Goal: Use online tool/utility: Utilize a website feature to perform a specific function

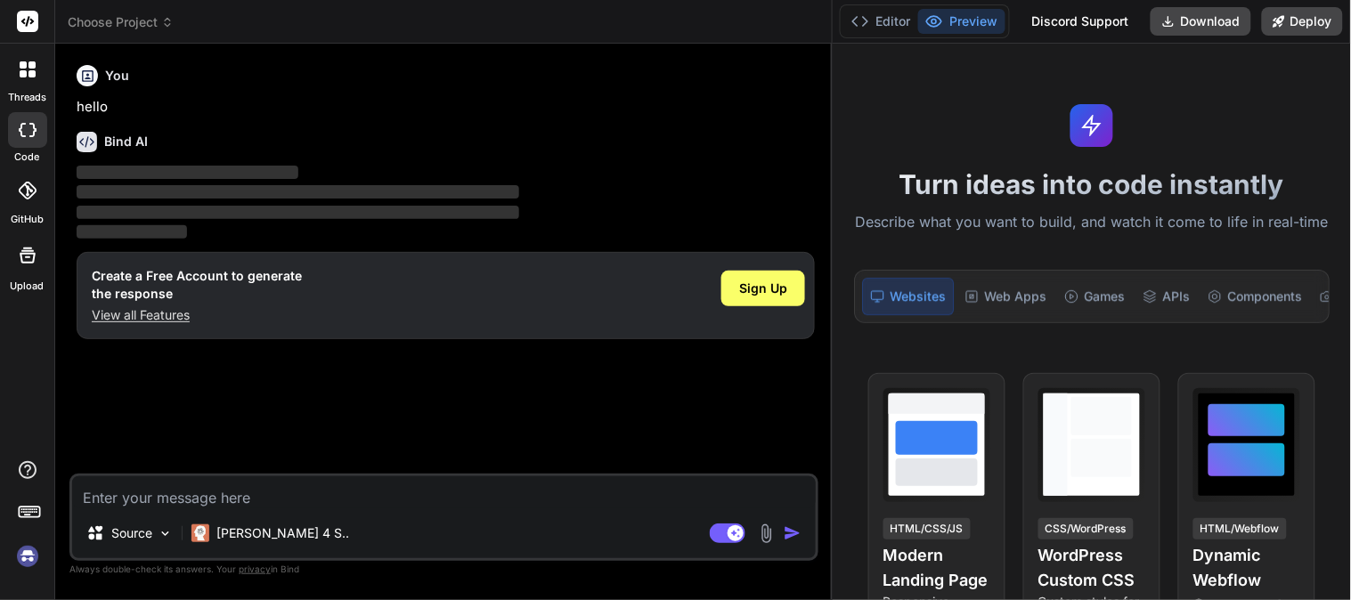
click at [187, 496] on textarea at bounding box center [444, 493] width 744 height 32
paste textarea "public boolean checkAnagram(String a, String b){ if(a.length() != b.length()) r…"
type textarea "public boolean checkAnagram(String a, String b){ if(a.length() != b.length()) r…"
type textarea "x"
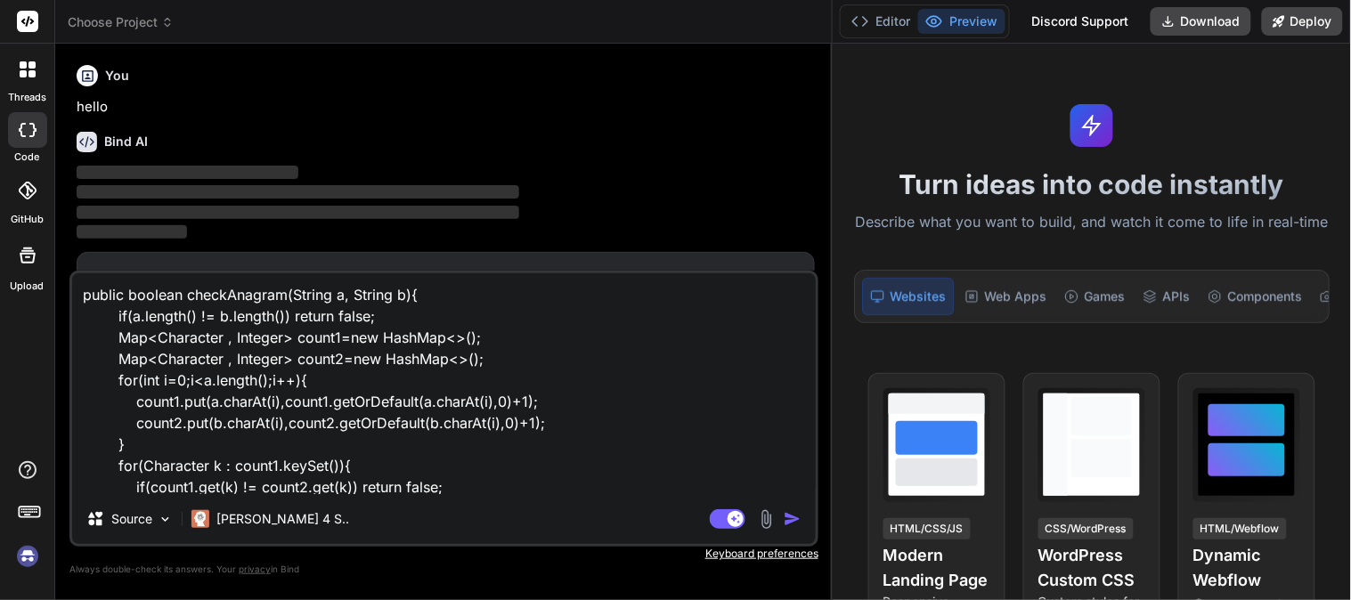
scroll to position [65, 0]
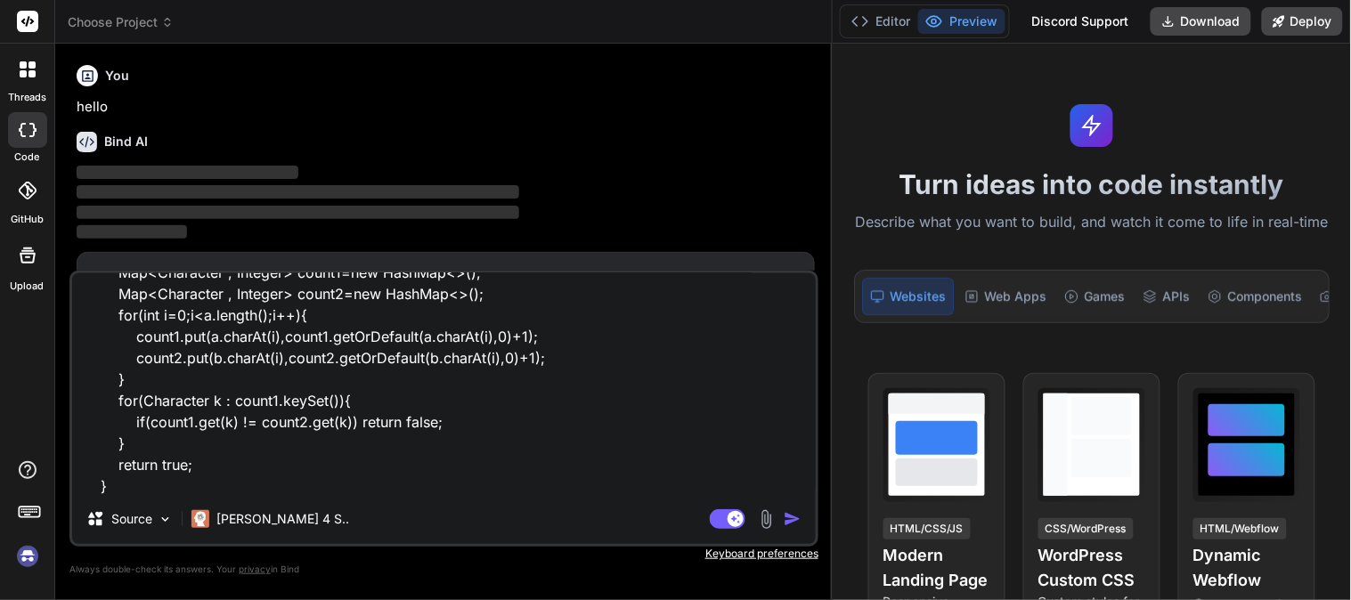
type textarea "public boolean checkAnagram(String a, String b){ if(a.length() != b.length()) r…"
click at [796, 523] on img "button" at bounding box center [793, 519] width 18 height 18
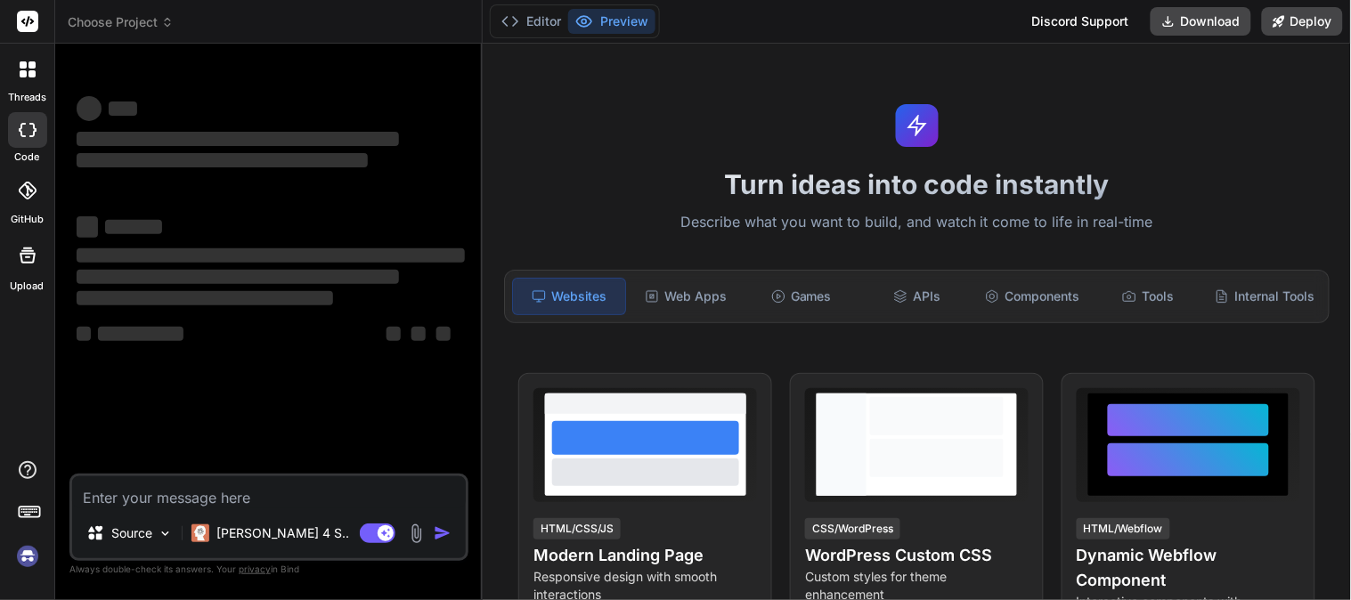
type textarea "x"
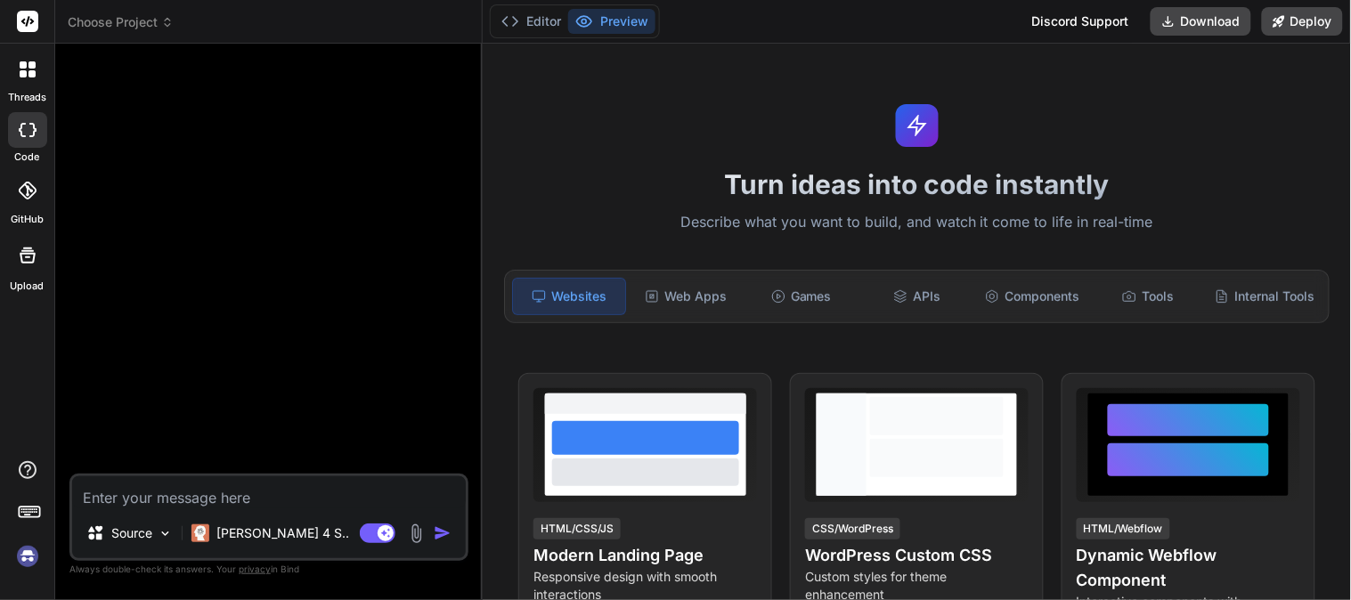
click at [161, 494] on textarea at bounding box center [269, 493] width 394 height 32
type textarea "public boolean checkAnagram(String a, String b){ if(a.length() != b.length()) r…"
type textarea "x"
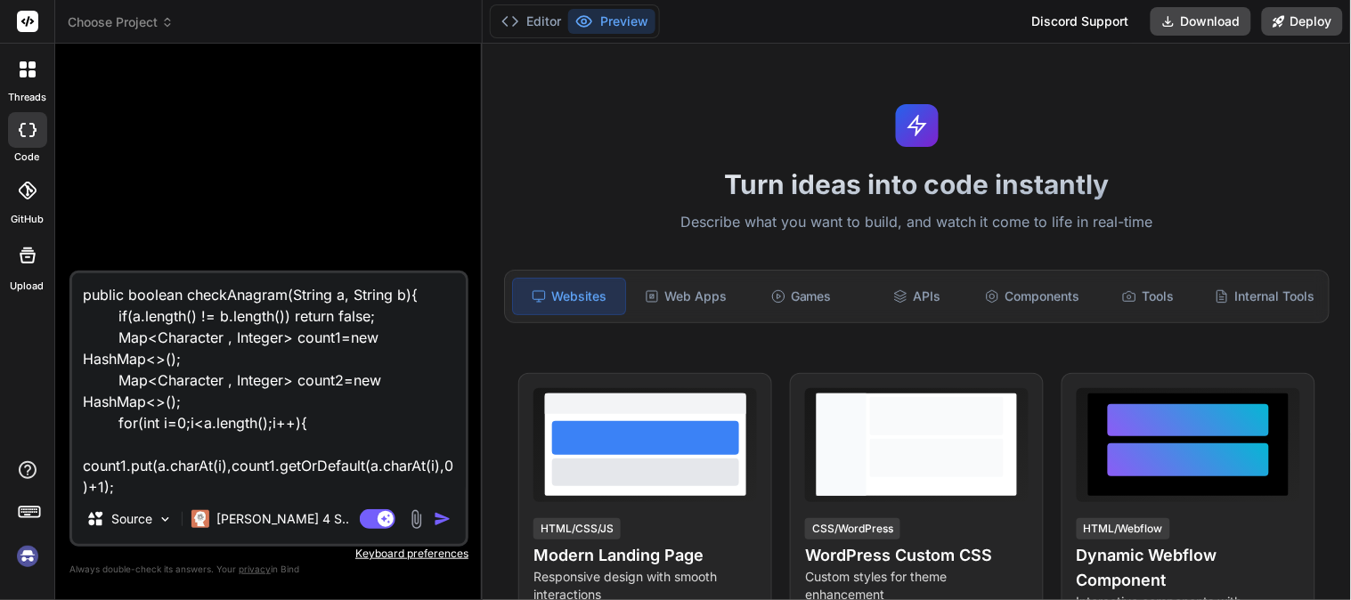
scroll to position [193, 0]
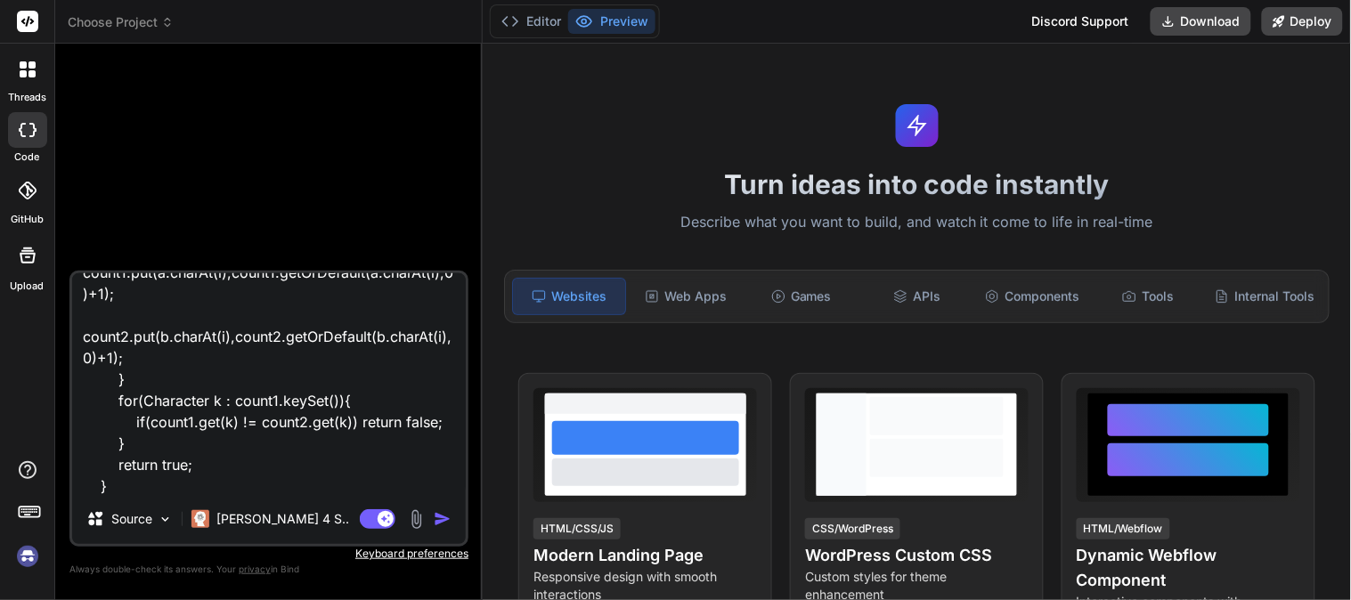
type textarea "public boolean checkAnagram(String a, String b){ if(a.length() != b.length()) r…"
click at [438, 520] on img "button" at bounding box center [443, 519] width 18 height 18
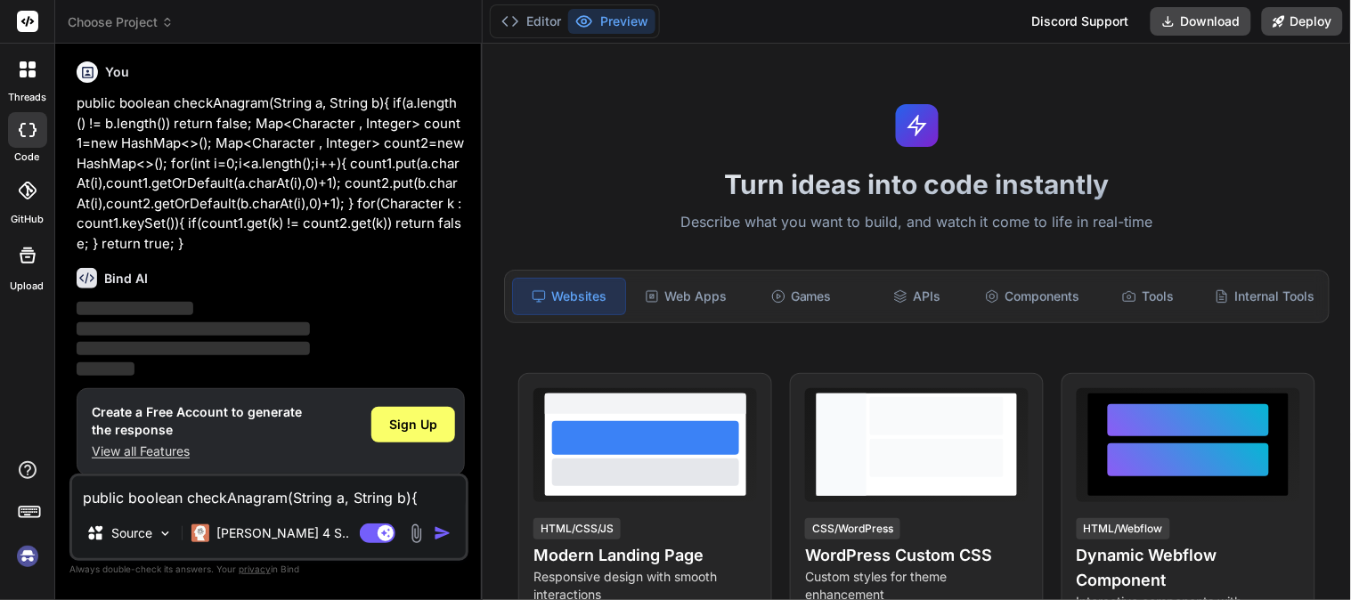
scroll to position [0, 0]
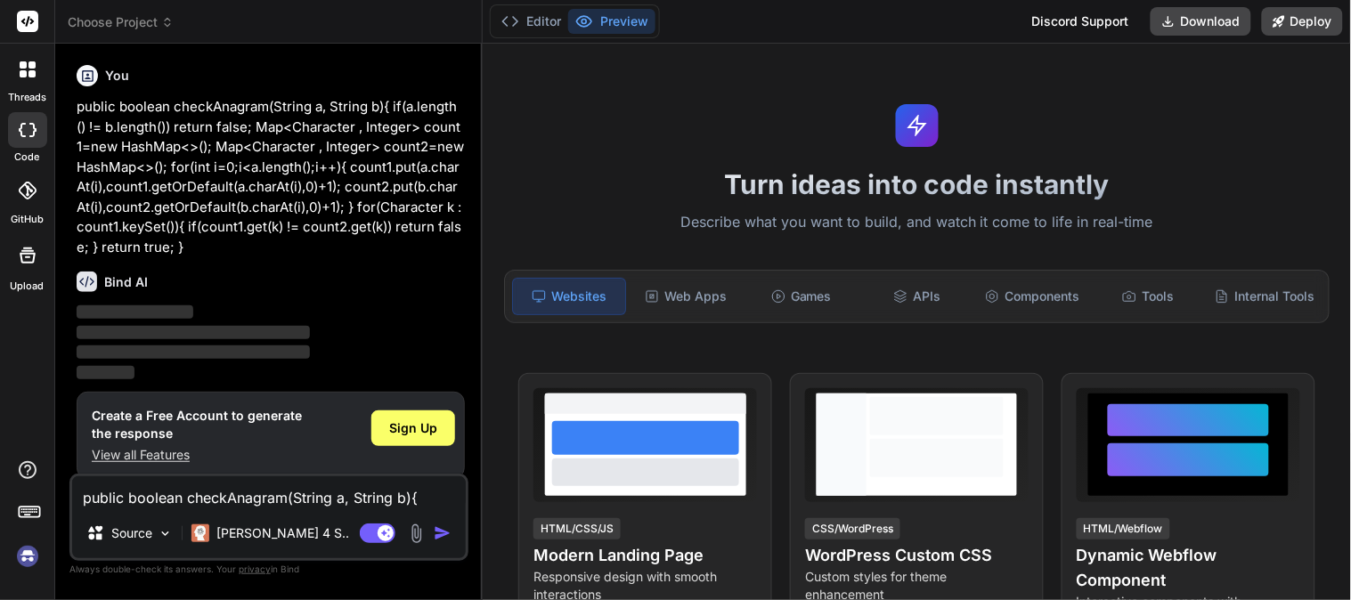
click at [486, 298] on div "Turn ideas into code instantly Describe what you want to build, and watch it co…" at bounding box center [917, 322] width 869 height 557
click at [481, 298] on div at bounding box center [482, 322] width 2 height 557
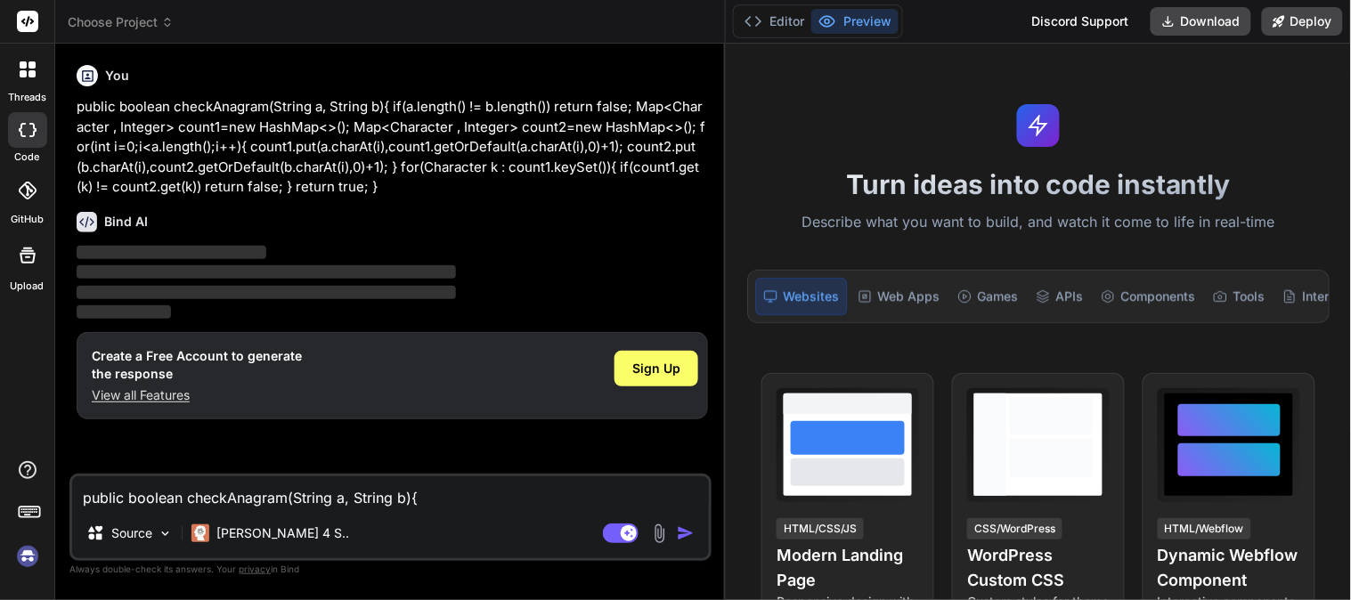
type textarea "x"
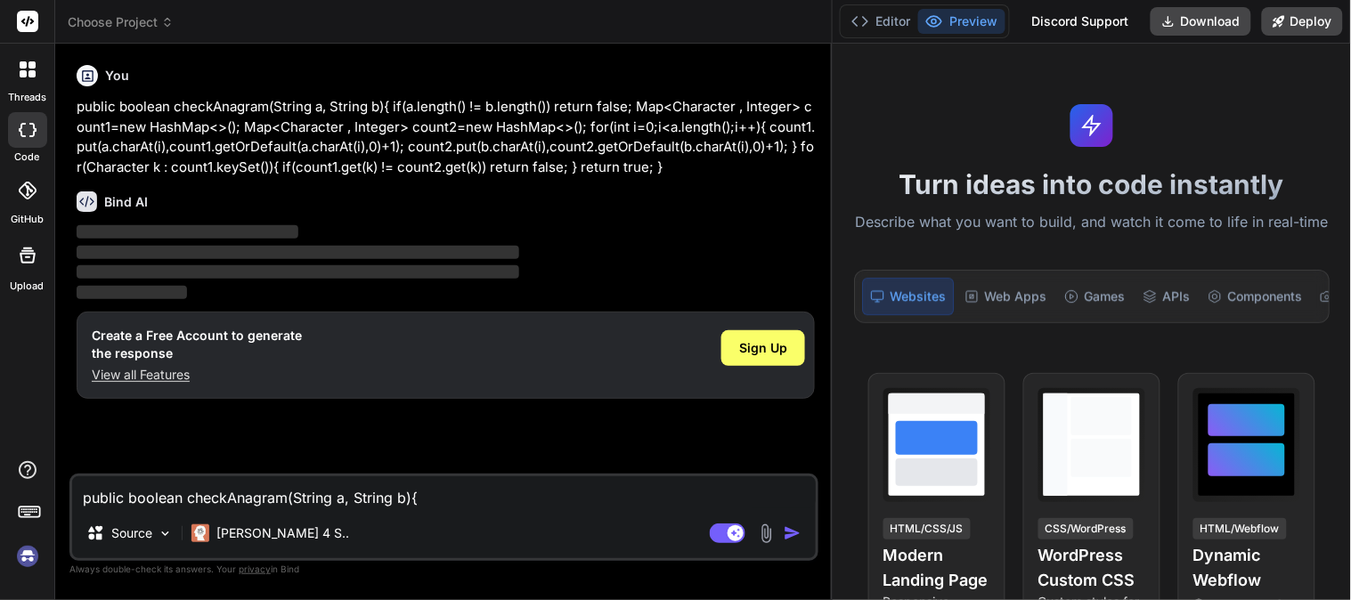
drag, startPoint x: 481, startPoint y: 298, endPoint x: 850, endPoint y: 297, distance: 368.8
click at [1136, 298] on div "Choose Project Created with Pixso. Bind AI Web Search Created with Pixso. Code …" at bounding box center [703, 300] width 1296 height 600
